Goal: Information Seeking & Learning: Find specific fact

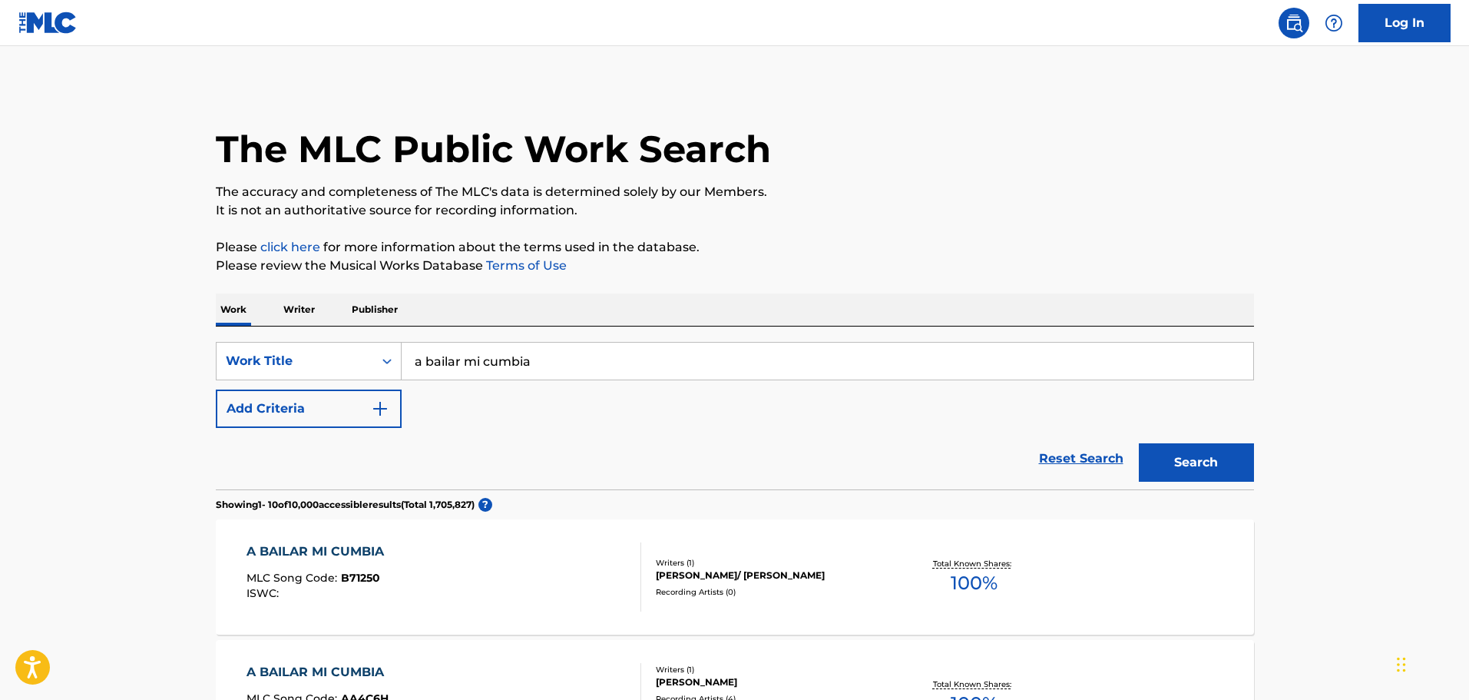
click at [1072, 454] on link "Reset Search" at bounding box center [1082, 459] width 100 height 34
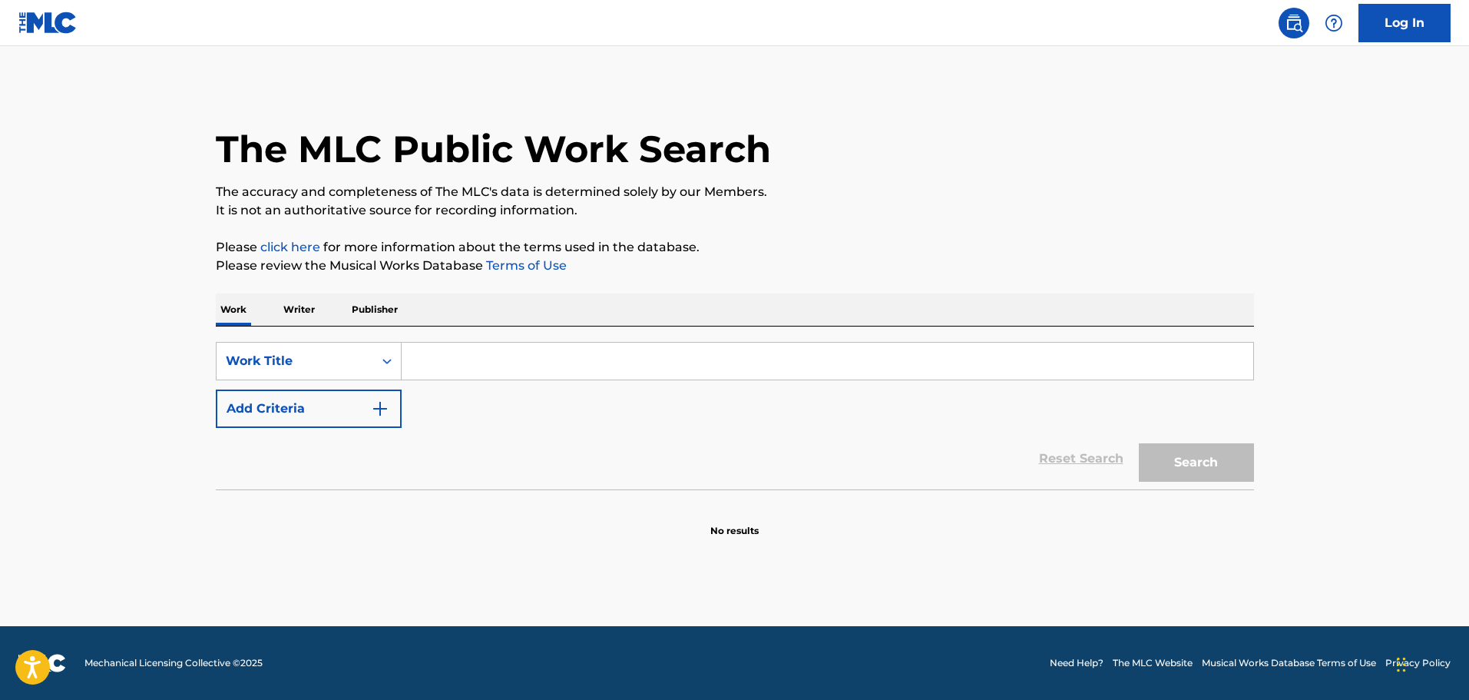
drag, startPoint x: 443, startPoint y: 362, endPoint x: 893, endPoint y: 425, distance: 453.7
click at [445, 362] on input "Search Form" at bounding box center [828, 361] width 852 height 37
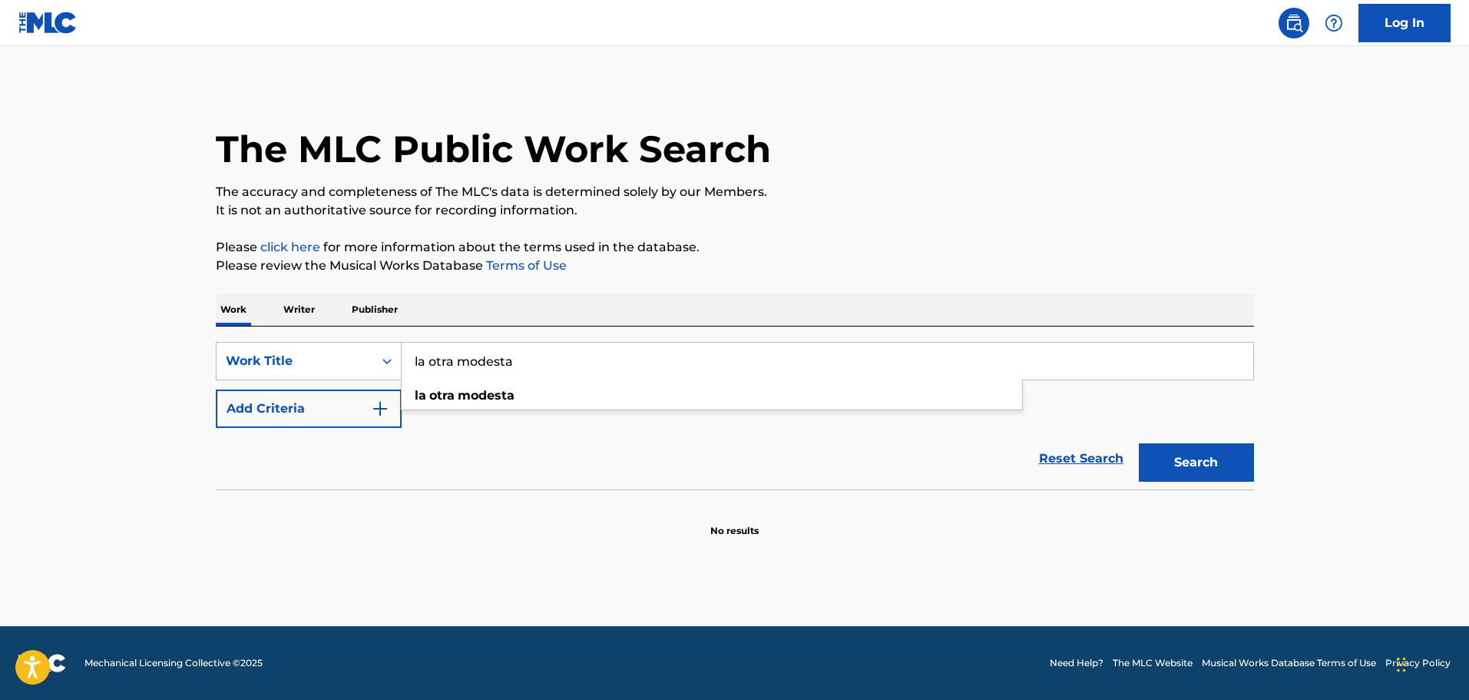
type input "la otra modesta"
click at [1139, 443] on button "Search" at bounding box center [1196, 462] width 115 height 38
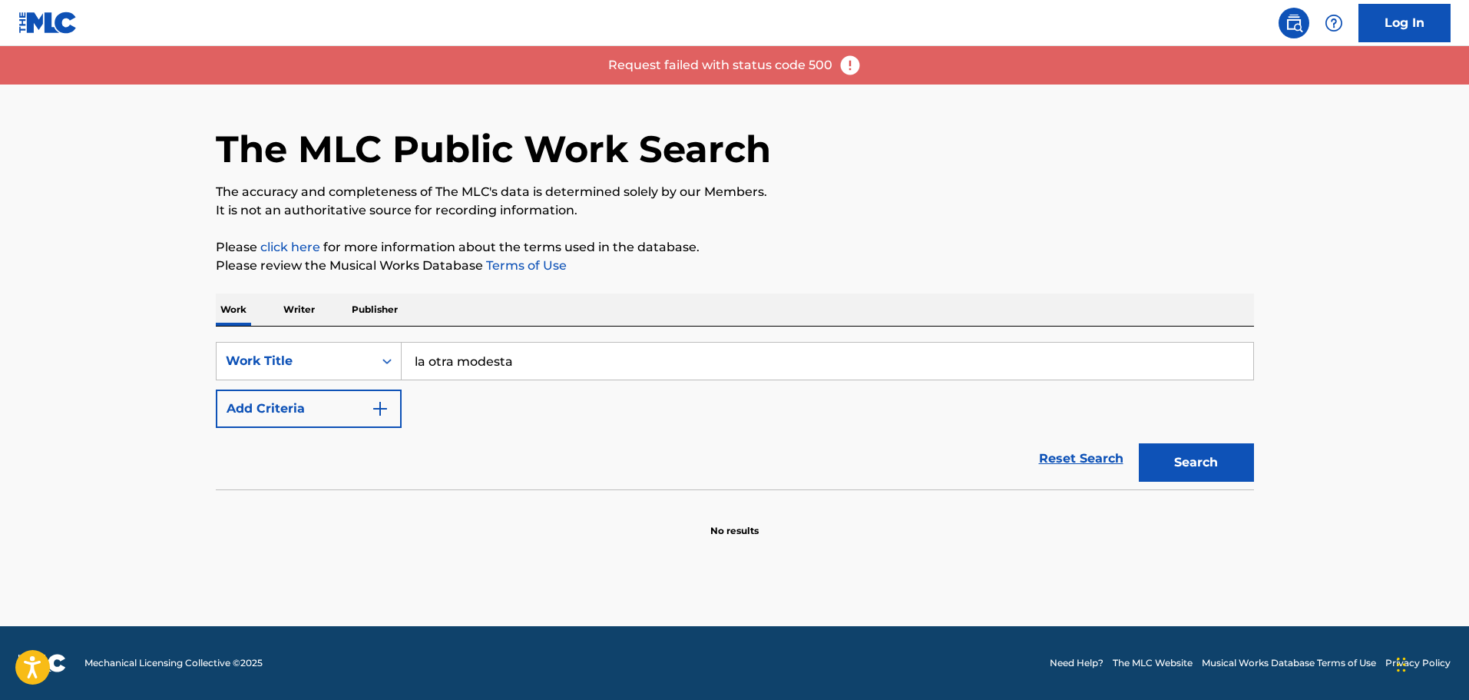
click at [1224, 458] on button "Search" at bounding box center [1196, 462] width 115 height 38
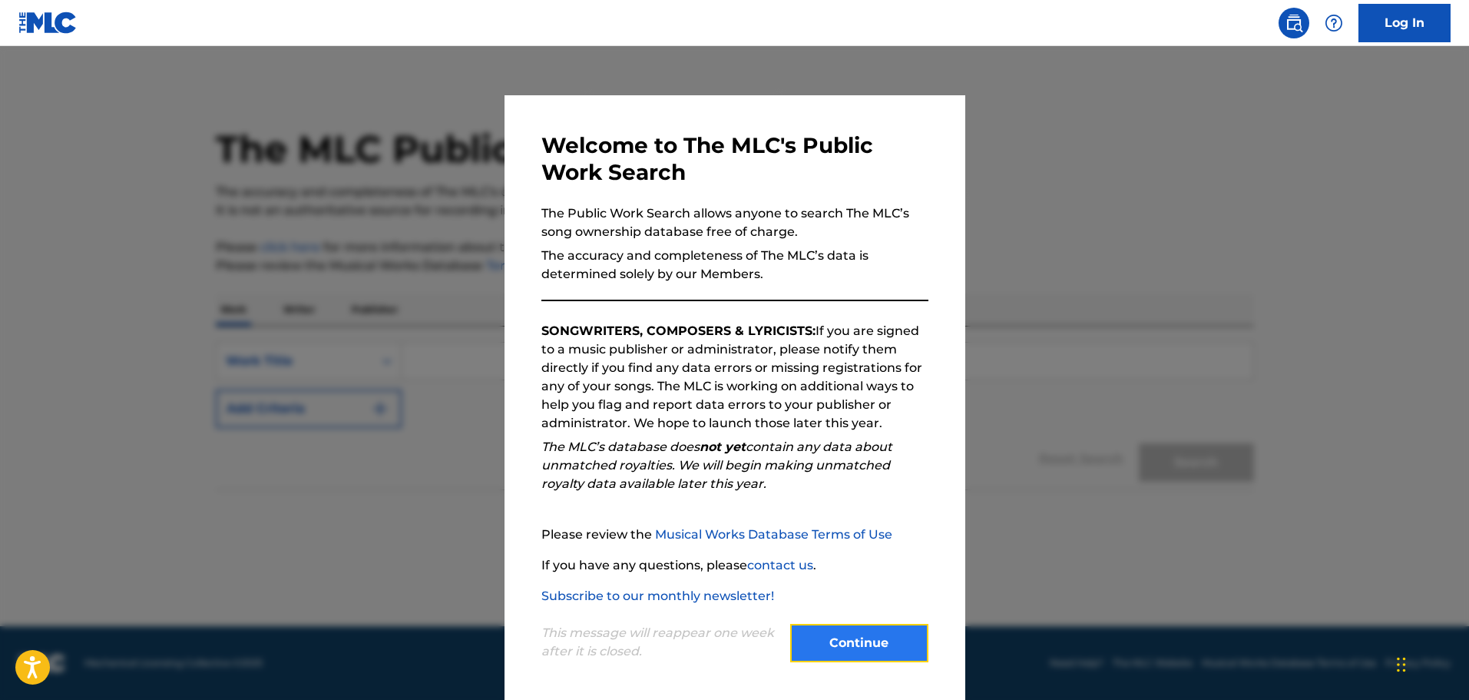
click at [873, 634] on button "Continue" at bounding box center [859, 643] width 138 height 38
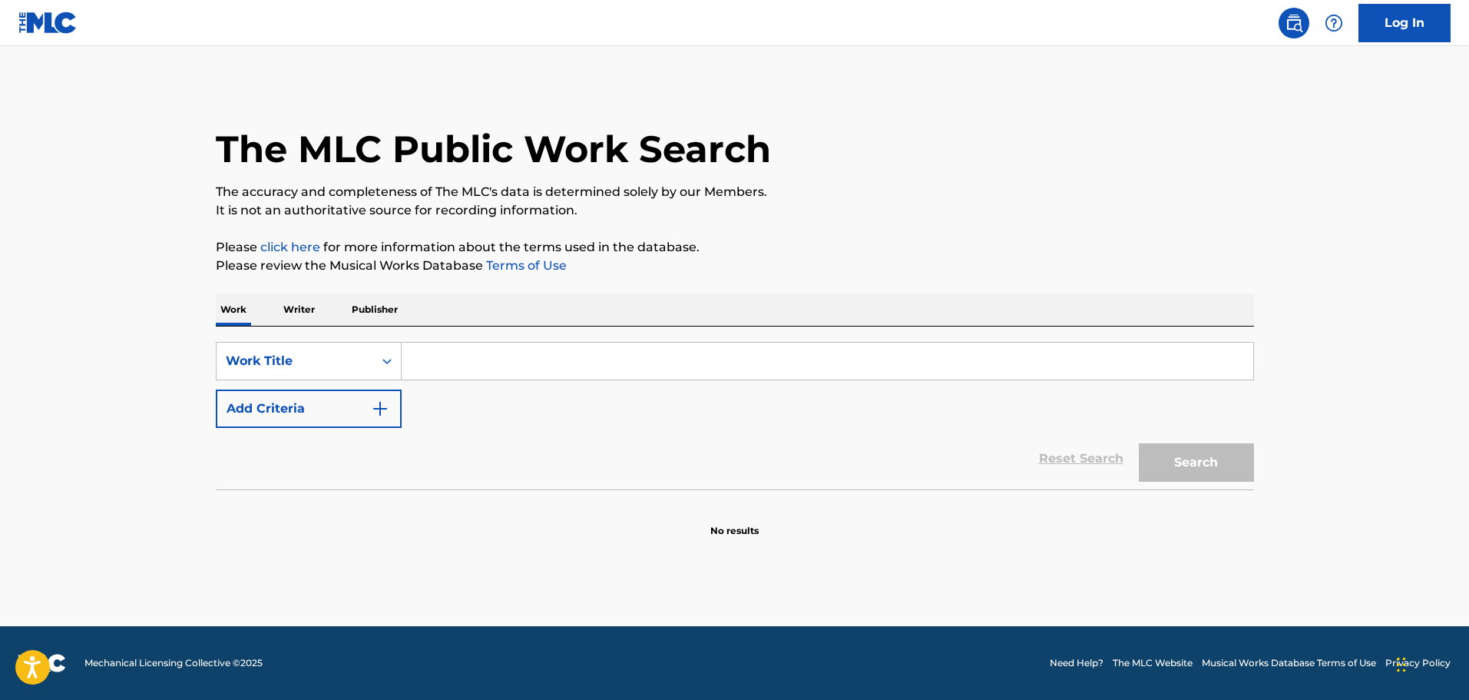
click at [469, 362] on input "Search Form" at bounding box center [828, 361] width 852 height 37
type input "la otra modesta"
click at [1139, 443] on button "Search" at bounding box center [1196, 462] width 115 height 38
drag, startPoint x: 1166, startPoint y: 461, endPoint x: 1147, endPoint y: 462, distance: 19.3
click at [1164, 462] on button "Search" at bounding box center [1196, 462] width 115 height 38
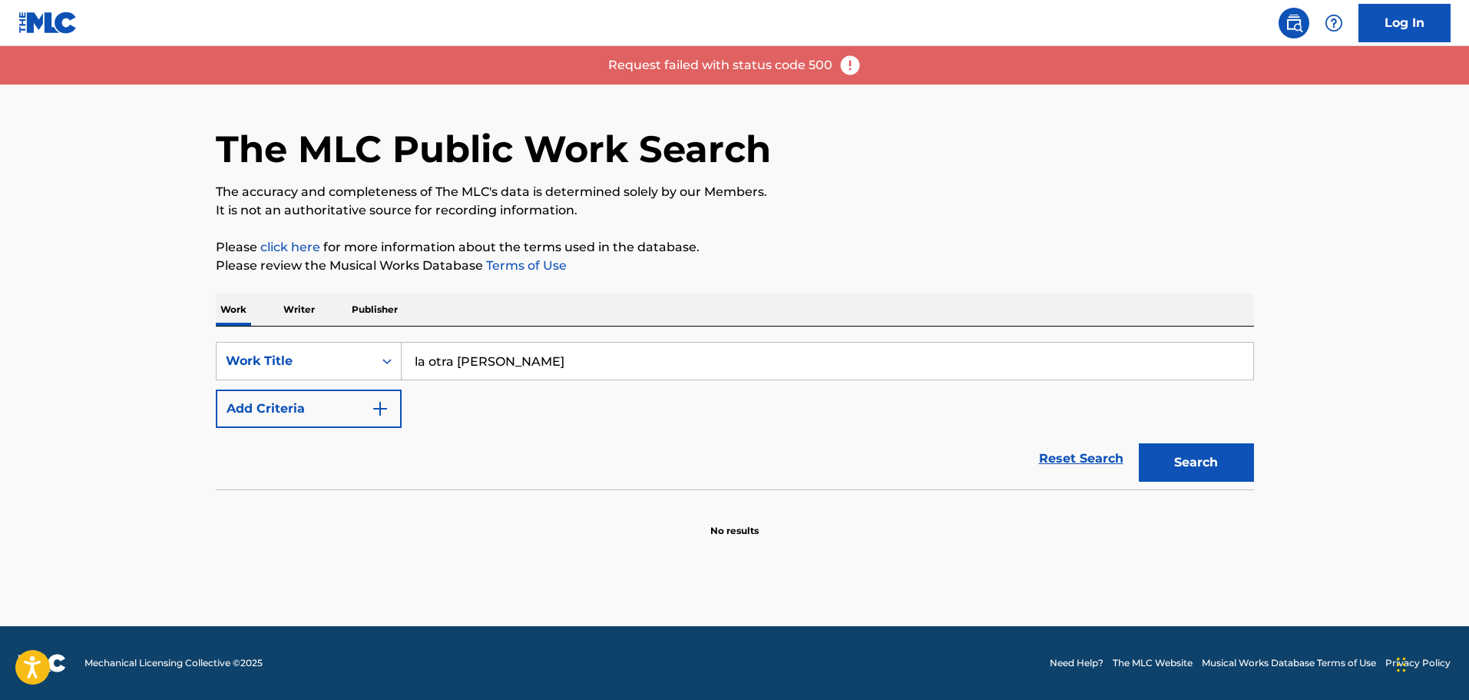
click at [852, 71] on img at bounding box center [850, 65] width 23 height 23
